Goal: Find specific page/section: Find specific page/section

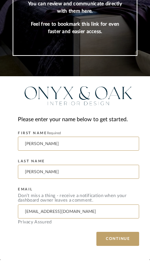
scroll to position [84, 0]
click at [122, 238] on button "CONTINUE" at bounding box center [118, 240] width 43 height 14
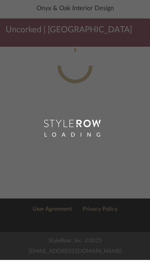
scroll to position [1, 0]
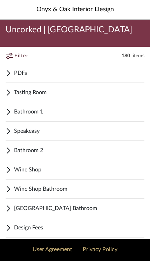
click at [42, 133] on span "Speakeasy" at bounding box center [79, 131] width 131 height 8
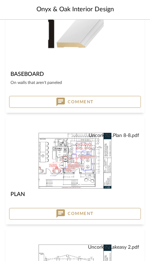
scroll to position [449, 0]
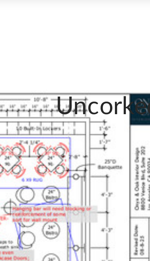
click at [38, 133] on img "0" at bounding box center [75, 161] width 74 height 57
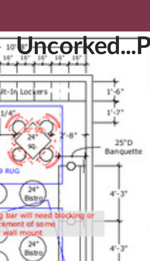
click at [25, 60] on img "0" at bounding box center [75, 104] width 115 height 89
